Goal: Task Accomplishment & Management: Complete application form

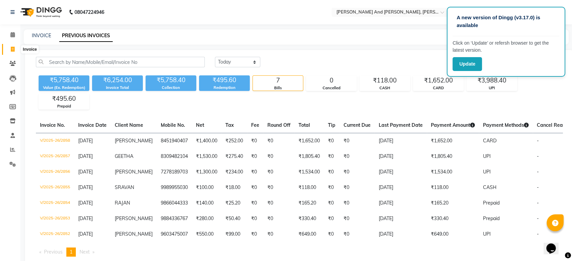
click at [14, 46] on span at bounding box center [13, 50] width 12 height 8
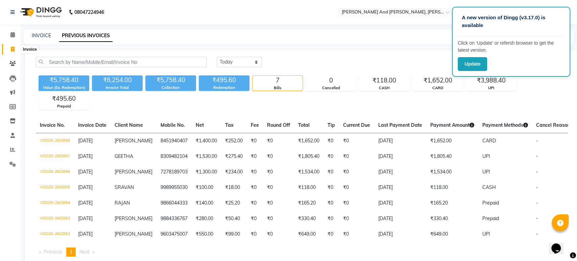
select select "6766"
select select "service"
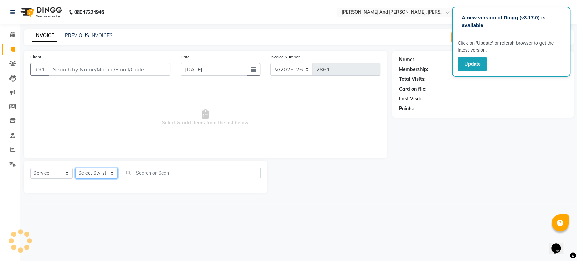
click at [95, 171] on select "Select Stylist" at bounding box center [96, 173] width 42 height 10
click at [94, 171] on select "Select Stylist ADITI AFREEN 2 ALIYA ARIF ESWAR IMRAN MALIK MOUNIKA 1 NADEEM NAS…" at bounding box center [96, 173] width 42 height 10
select select "63781"
click at [75, 168] on select "Select Stylist ADITI AFREEN 2 ALIYA ARIF ESWAR IMRAN MALIK MOUNIKA 1 NADEEM NAS…" at bounding box center [96, 173] width 42 height 10
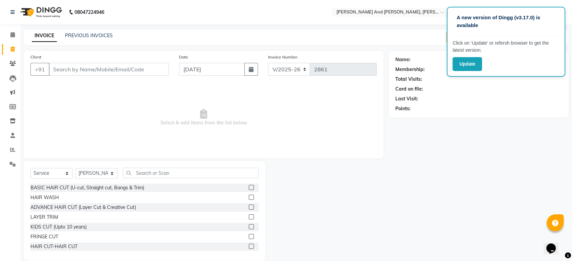
click at [569, 14] on nav "08047224946 Select Location × Toni And Guy, Ncc Gachibowli Default Panel My Pan…" at bounding box center [286, 12] width 572 height 24
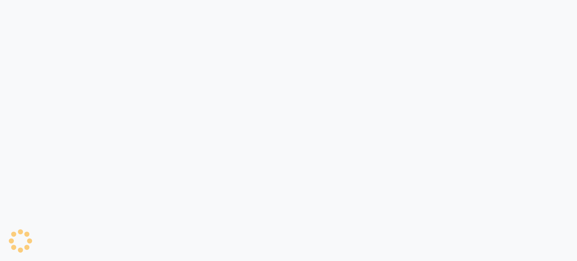
select select "service"
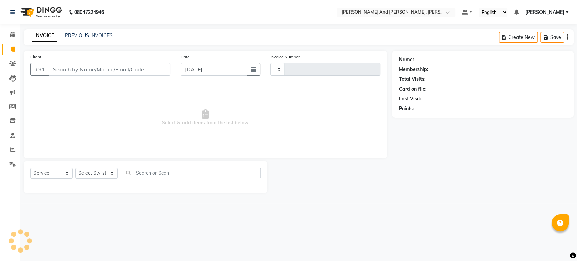
type input "2861"
select select "6766"
click at [544, 16] on ul "Default Panel My Panel English ENGLISH Español العربية मराठी हिंदी ગુજરાતી தமிழ…" at bounding box center [515, 12] width 113 height 9
click at [534, 12] on span "[PERSON_NAME]" at bounding box center [544, 12] width 39 height 7
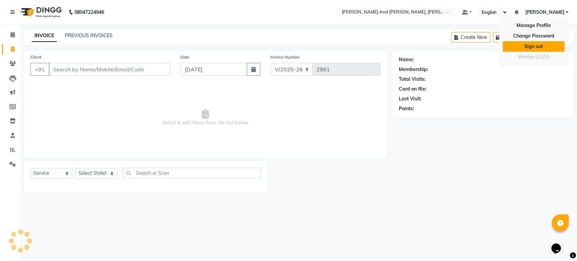
click at [529, 46] on link "Sign out" at bounding box center [534, 46] width 62 height 10
